Goal: Task Accomplishment & Management: Manage account settings

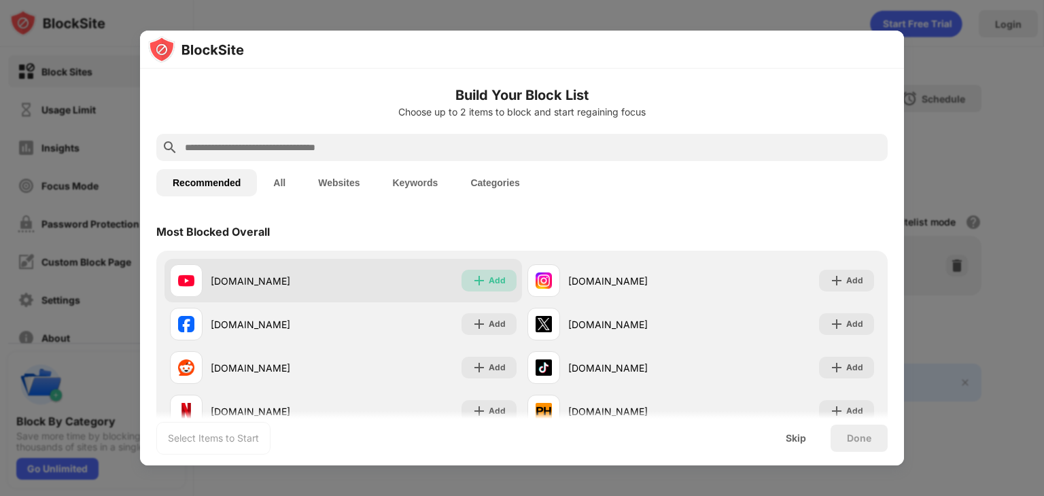
click at [497, 280] on div "Add" at bounding box center [497, 281] width 17 height 14
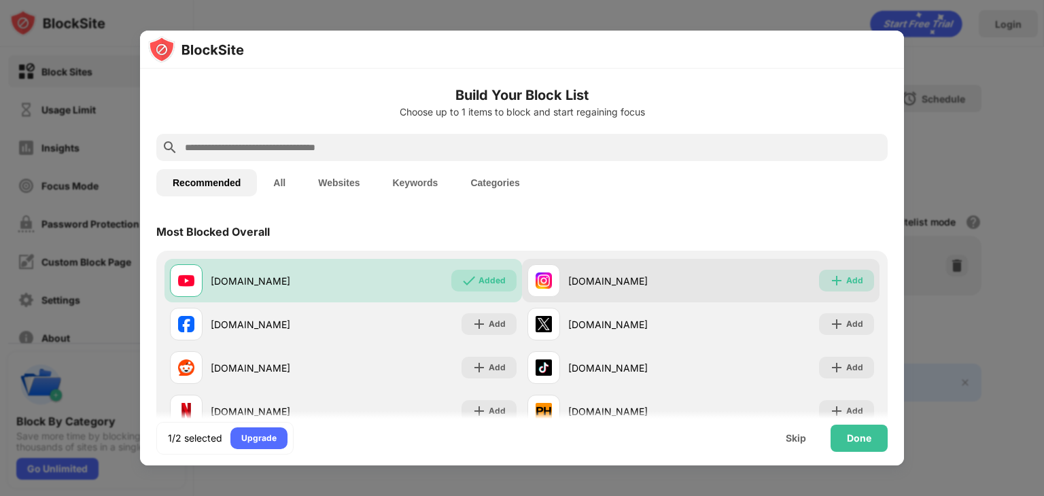
click at [846, 281] on div "Add" at bounding box center [854, 281] width 17 height 14
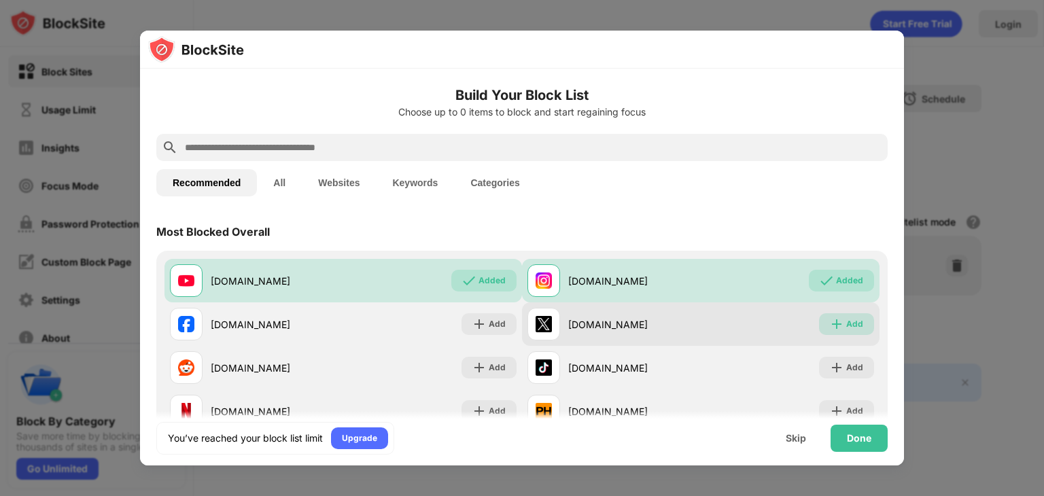
click at [830, 321] on img at bounding box center [837, 324] width 14 height 14
